Goal: Information Seeking & Learning: Learn about a topic

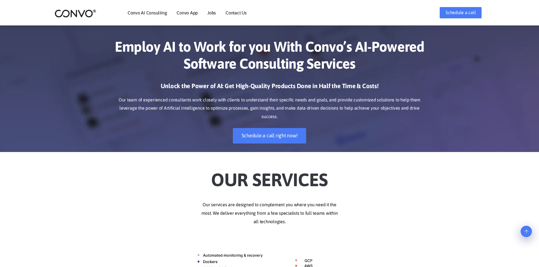
scroll to position [905, 0]
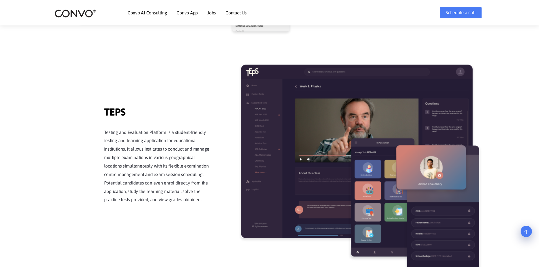
click at [238, 12] on link "Contact Us" at bounding box center [235, 12] width 21 height 5
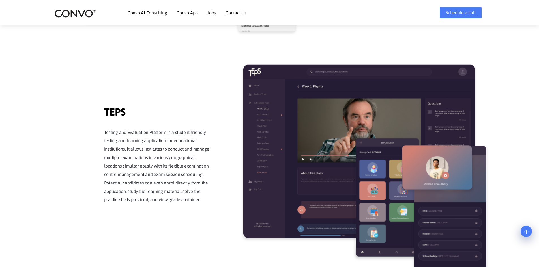
click at [87, 8] on div at bounding box center [87, 13] width 64 height 10
click at [87, 15] on img at bounding box center [76, 13] width 42 height 9
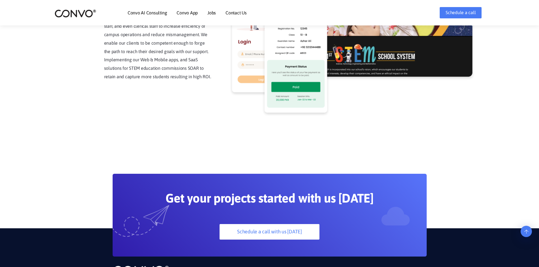
scroll to position [1544, 0]
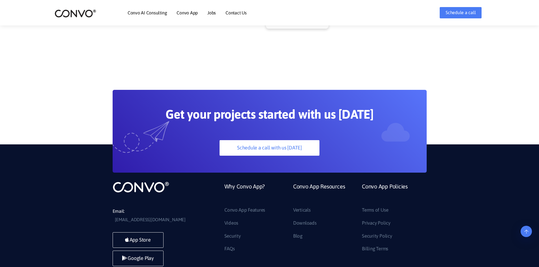
click at [210, 14] on link "Jobs" at bounding box center [211, 12] width 8 height 5
click at [189, 14] on link "Convo App" at bounding box center [186, 12] width 21 height 5
click at [195, 36] on link "Convo App Features" at bounding box center [207, 36] width 62 height 11
